Goal: Task Accomplishment & Management: Manage account settings

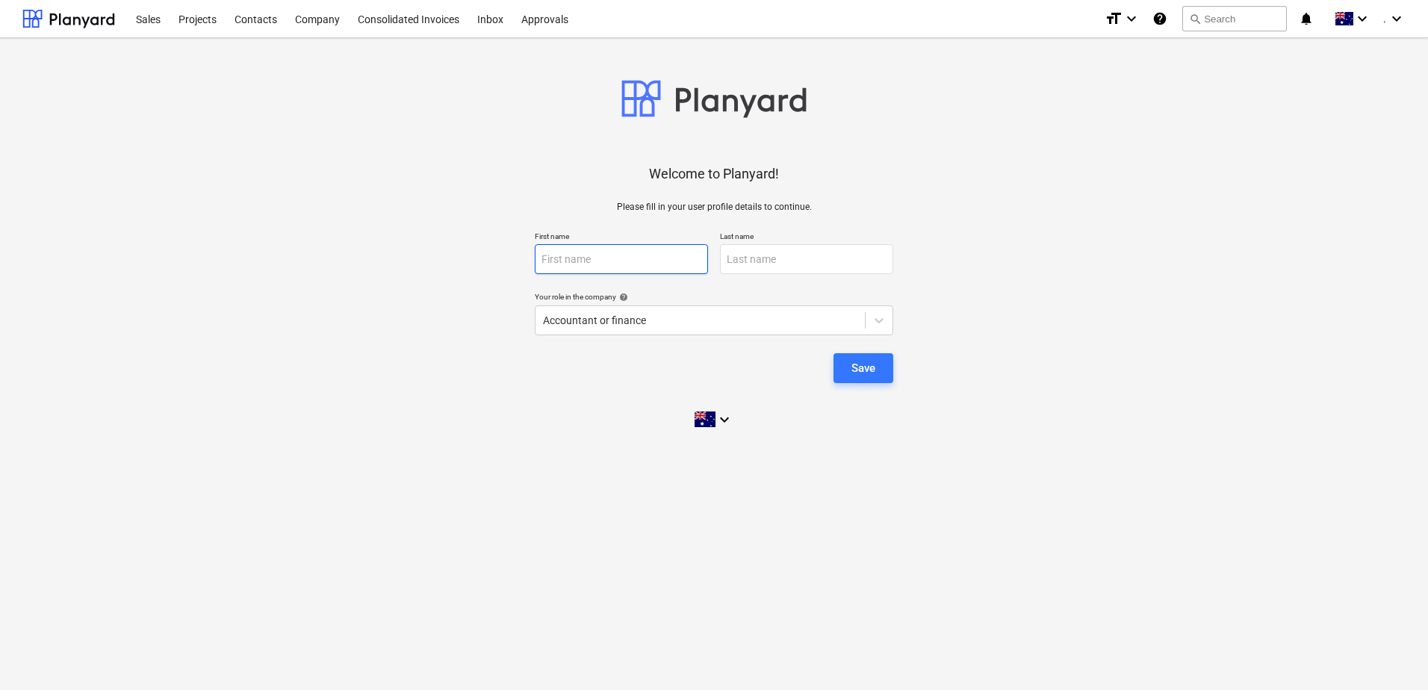
click at [574, 256] on input "text" at bounding box center [621, 259] width 173 height 30
type input "Ryza"
type input "Invoices"
click at [862, 375] on div "Save" at bounding box center [864, 368] width 24 height 19
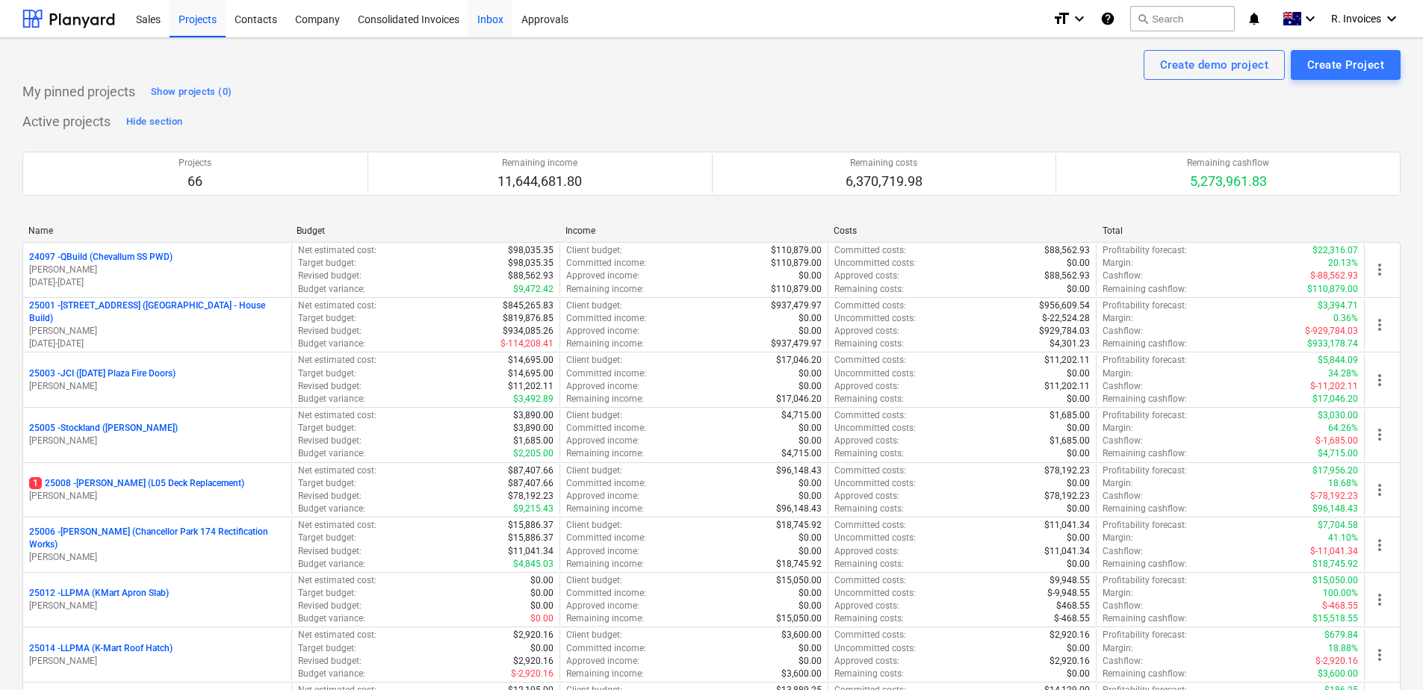
click at [498, 16] on div "Inbox" at bounding box center [490, 18] width 44 height 38
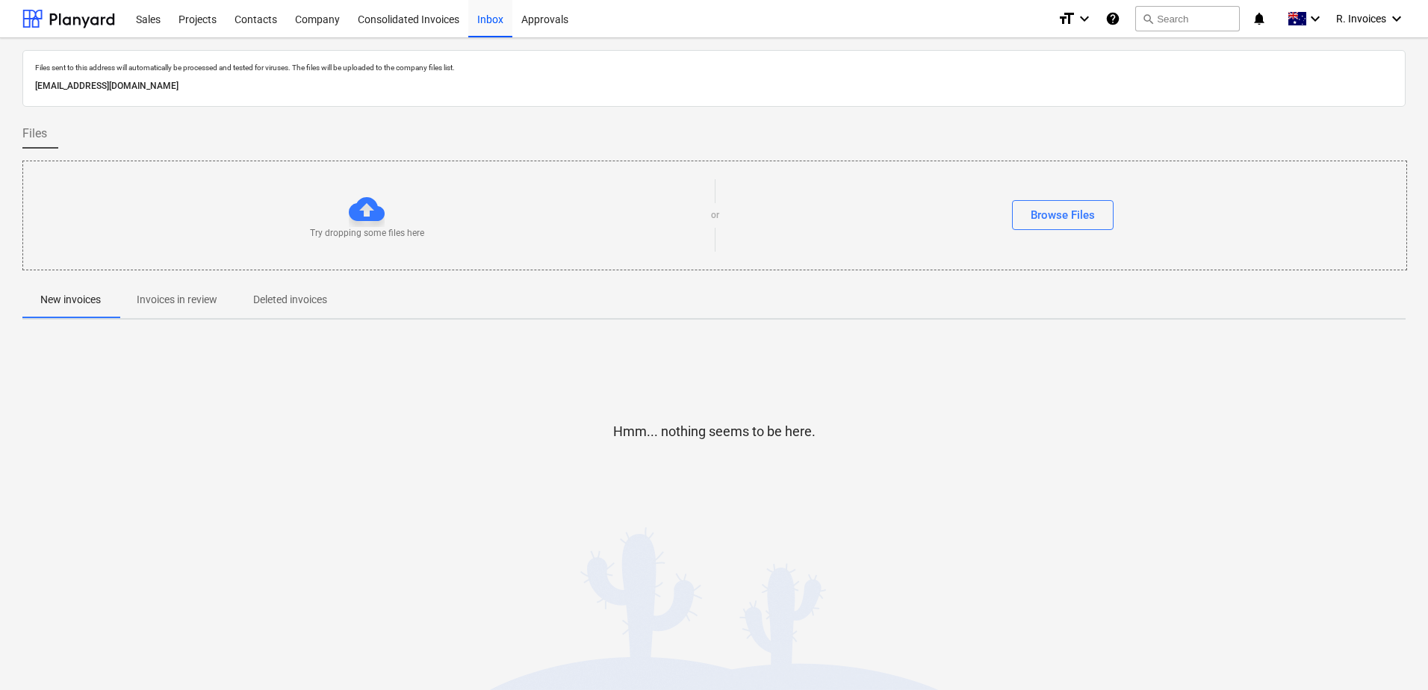
click at [199, 293] on p "Invoices in review" at bounding box center [177, 300] width 81 height 16
click at [1401, 18] on icon "keyboard_arrow_down" at bounding box center [1397, 19] width 18 height 18
click at [1358, 52] on div "Settings" at bounding box center [1361, 58] width 90 height 24
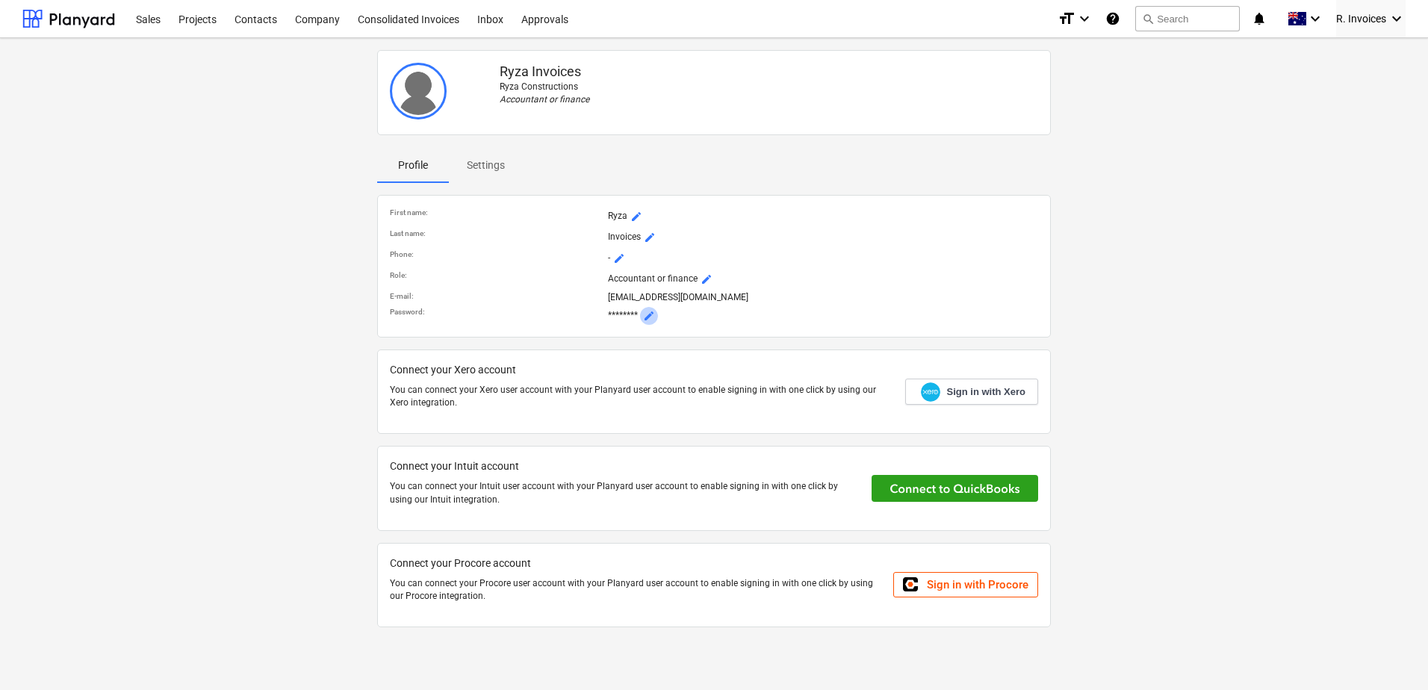
click at [648, 316] on span "mode_edit" at bounding box center [649, 316] width 12 height 12
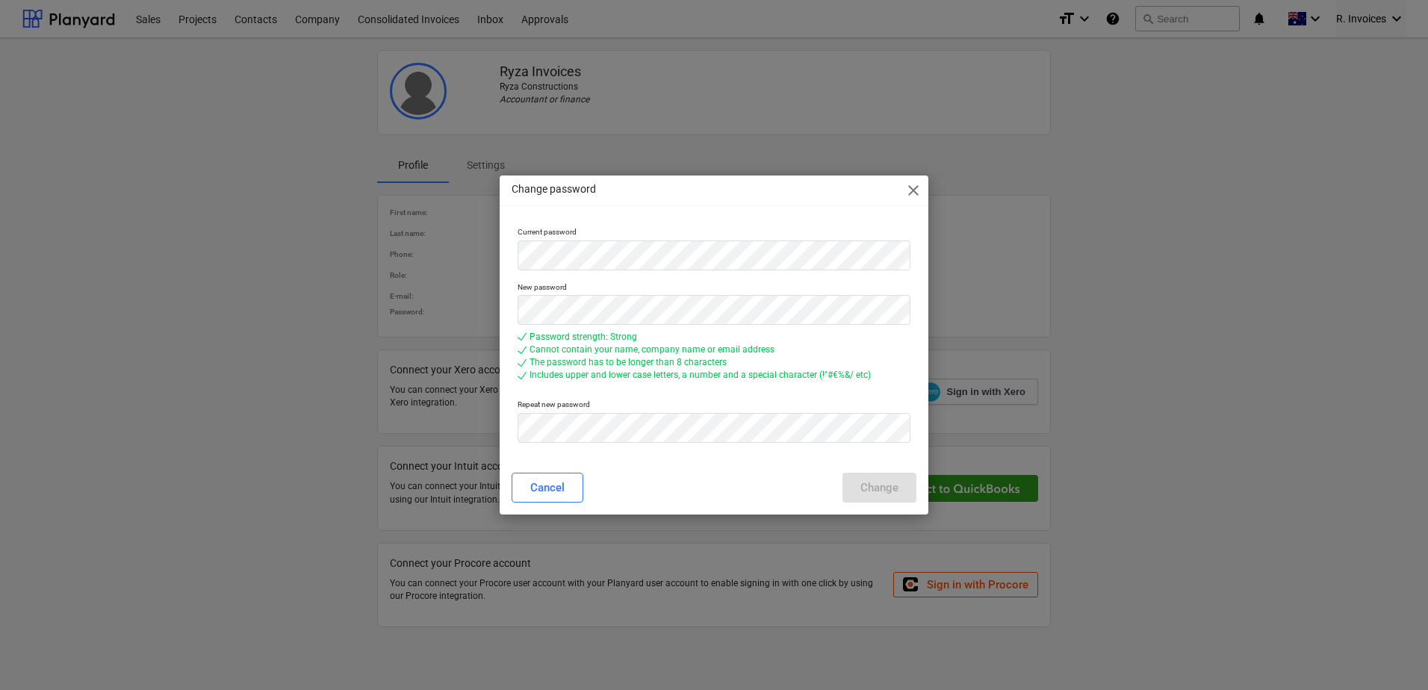
click at [568, 284] on p "New password" at bounding box center [714, 288] width 393 height 13
click at [495, 309] on div "Change password close Current password New password Password strength: Strong C…" at bounding box center [714, 345] width 1428 height 690
drag, startPoint x: 523, startPoint y: 372, endPoint x: 523, endPoint y: 388, distance: 15.7
click at [523, 372] on div at bounding box center [522, 375] width 9 height 9
click at [814, 400] on p "Repeat new password" at bounding box center [714, 406] width 393 height 13
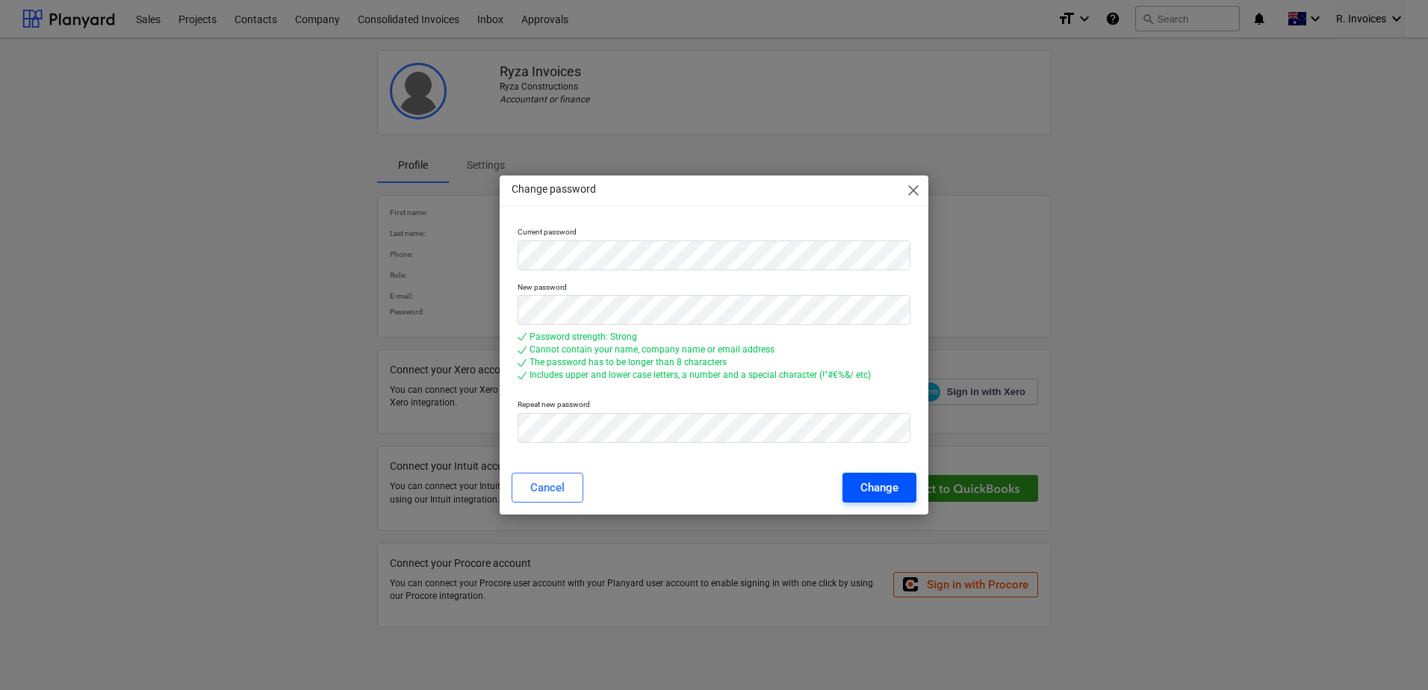
click at [871, 483] on div "Change" at bounding box center [880, 487] width 38 height 19
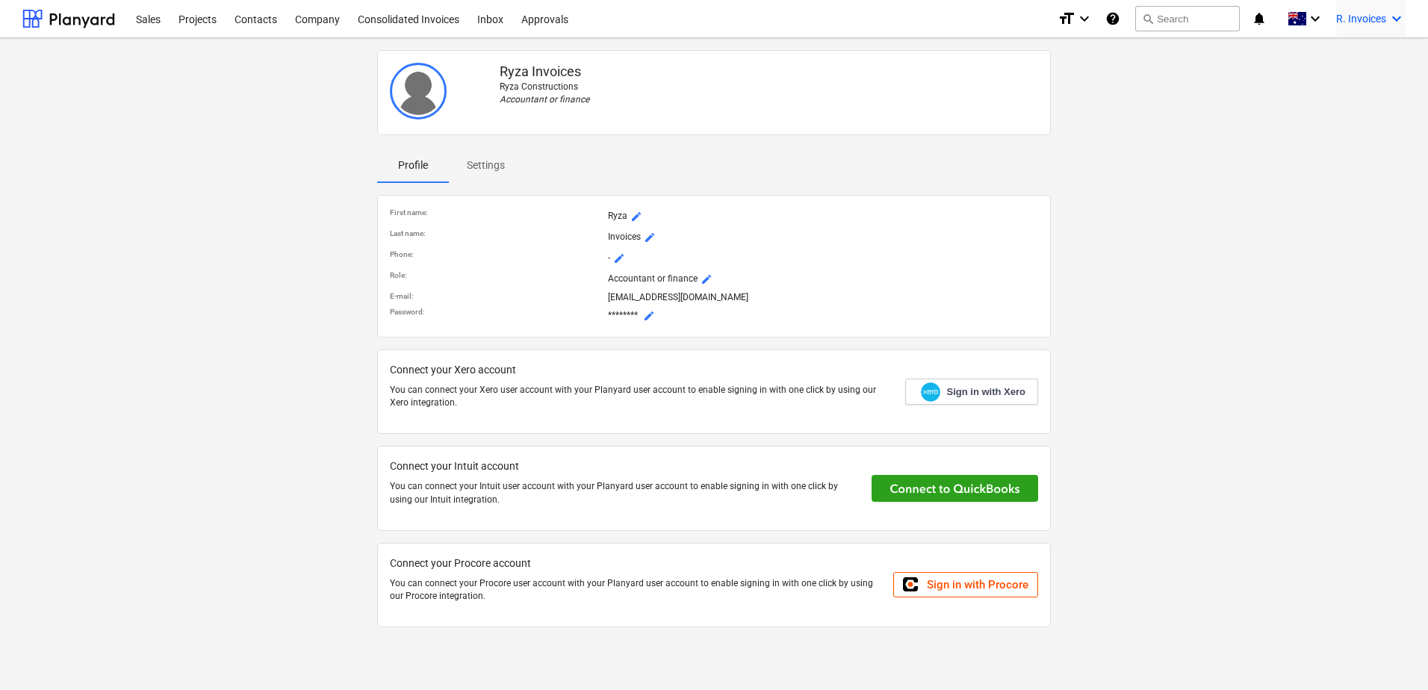
click at [1396, 15] on icon "keyboard_arrow_down" at bounding box center [1397, 19] width 18 height 18
click at [1348, 81] on div "Log out" at bounding box center [1361, 82] width 90 height 24
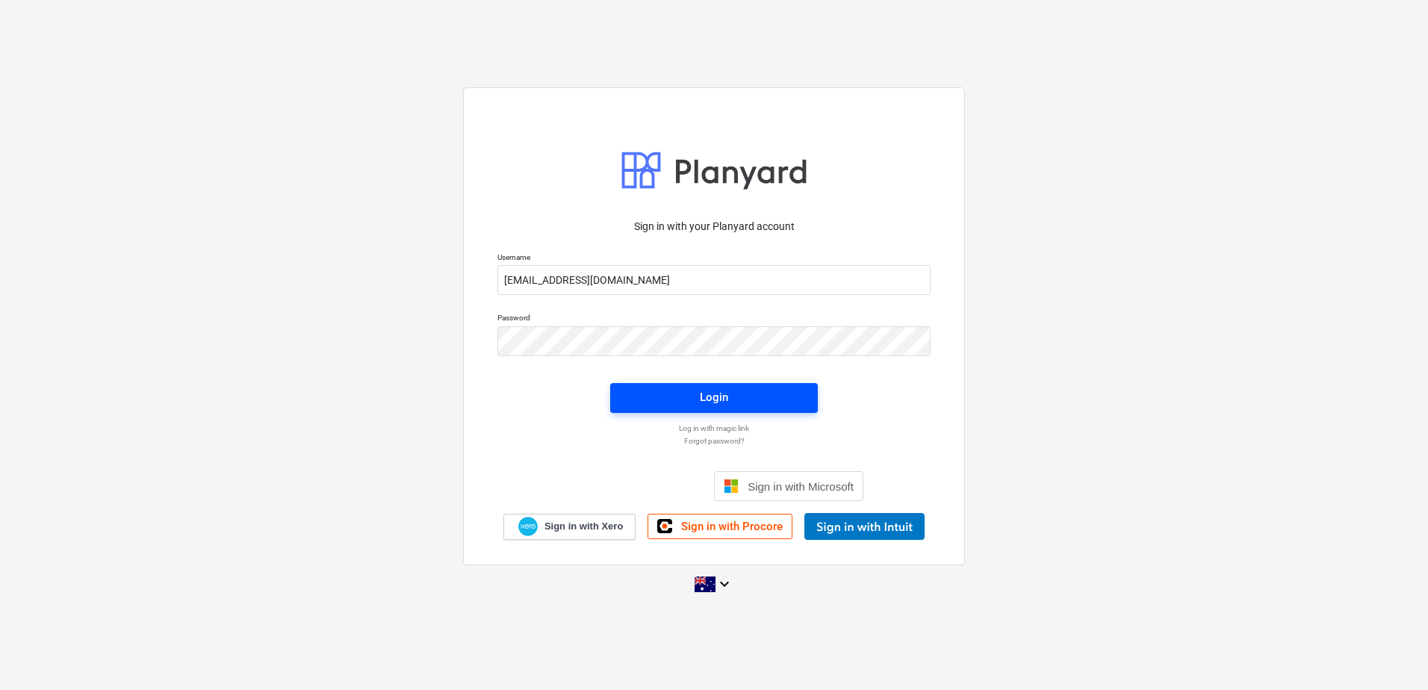
click at [716, 399] on div "Login" at bounding box center [714, 397] width 28 height 19
